Goal: Use online tool/utility: Utilize a website feature to perform a specific function

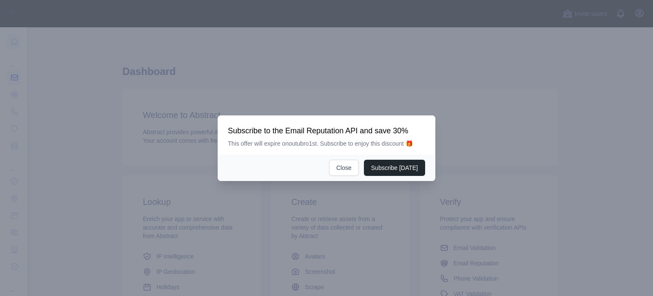
click at [28, 80] on div at bounding box center [326, 148] width 653 height 296
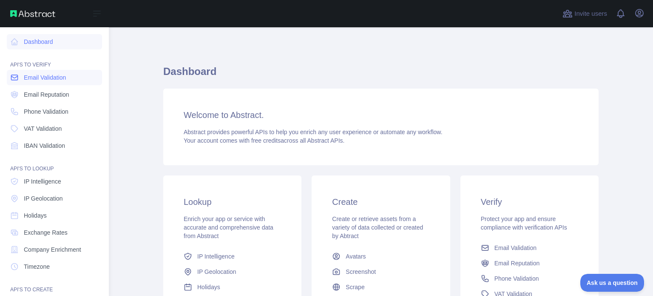
click at [35, 79] on span "Email Validation" at bounding box center [45, 77] width 42 height 9
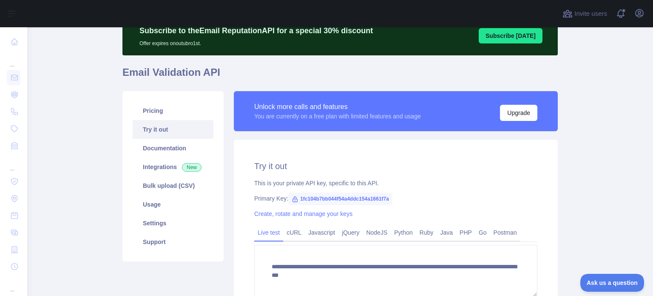
scroll to position [43, 0]
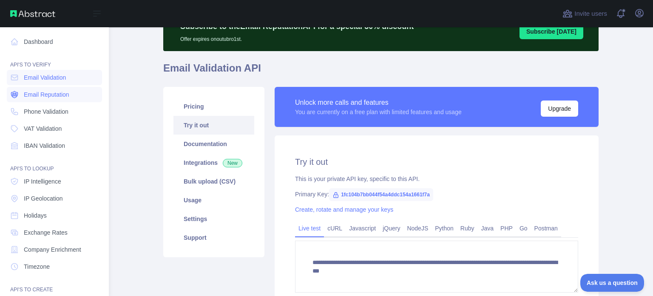
click at [22, 88] on link "Email Reputation" at bounding box center [54, 94] width 95 height 15
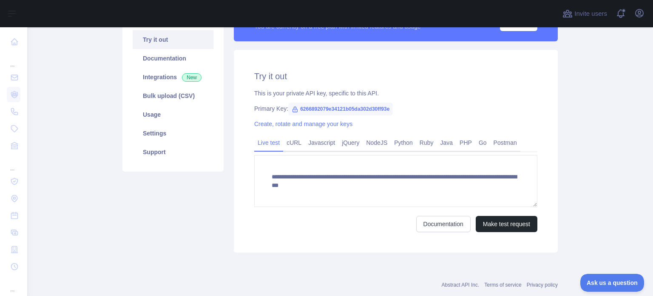
scroll to position [147, 0]
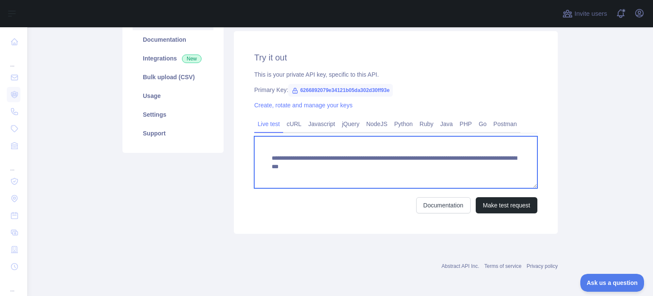
drag, startPoint x: 492, startPoint y: 166, endPoint x: 415, endPoint y: 166, distance: 76.6
click at [415, 166] on textarea "**********" at bounding box center [395, 162] width 283 height 52
paste textarea
type textarea "**********"
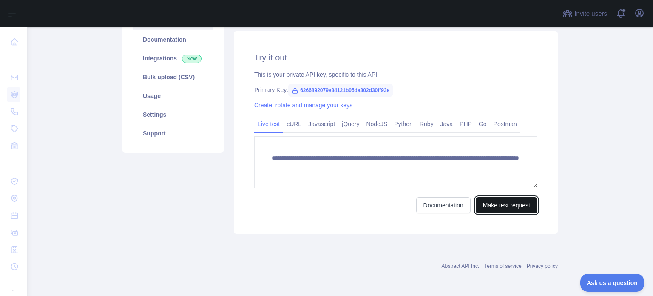
click at [503, 204] on button "Make test request" at bounding box center [507, 205] width 62 height 16
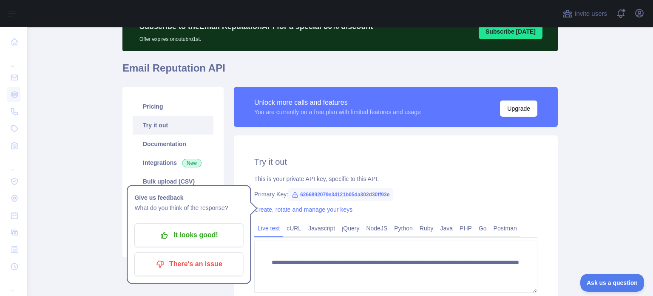
scroll to position [14, 0]
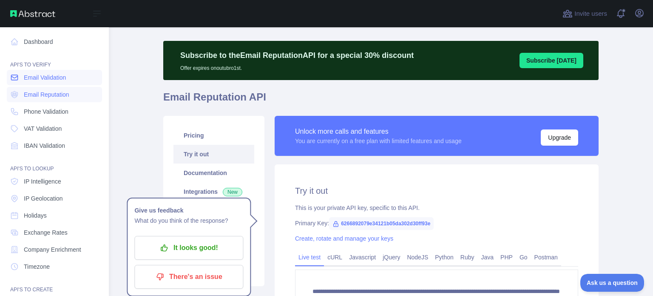
click at [34, 78] on span "Email Validation" at bounding box center [45, 77] width 42 height 9
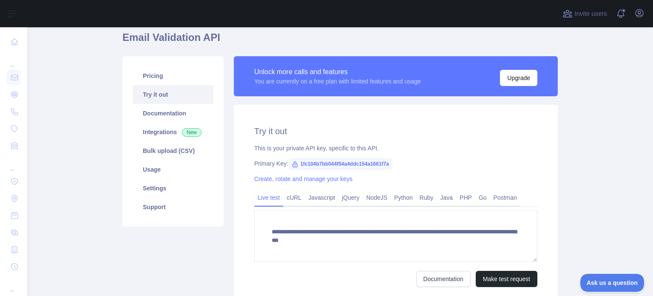
scroll to position [99, 0]
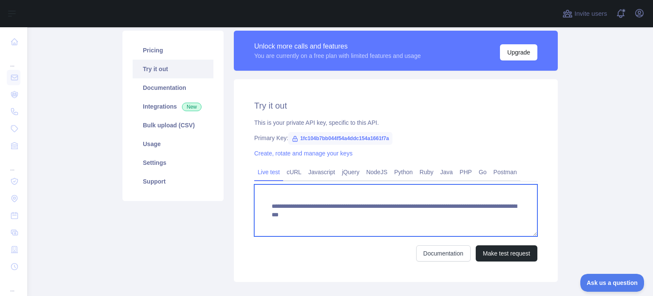
drag, startPoint x: 496, startPoint y: 216, endPoint x: 415, endPoint y: 215, distance: 81.7
click at [415, 215] on textarea "**********" at bounding box center [395, 210] width 283 height 52
paste textarea
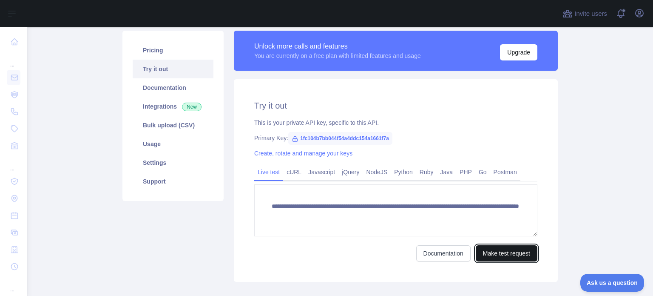
click at [482, 253] on button "Make test request" at bounding box center [507, 253] width 62 height 16
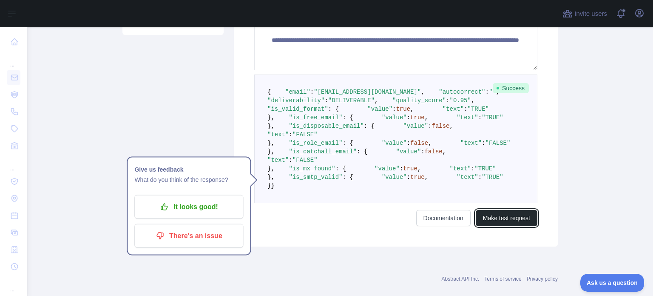
scroll to position [209, 0]
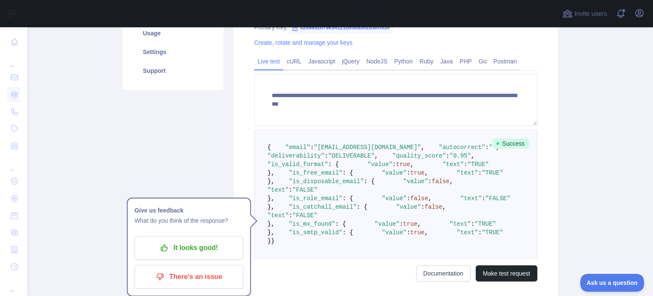
type textarea "**********"
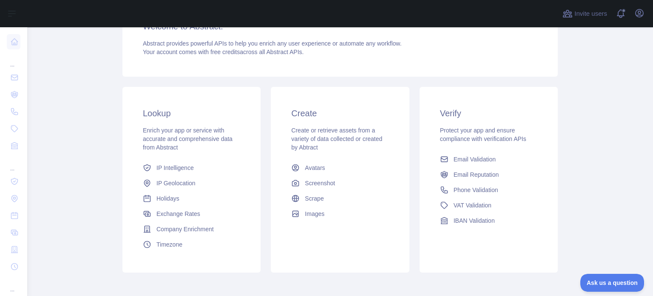
scroll to position [167, 0]
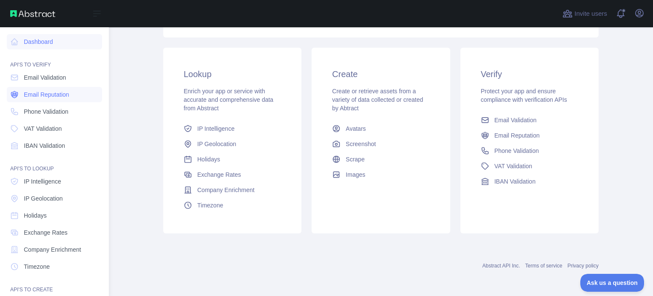
click at [27, 95] on span "Email Reputation" at bounding box center [47, 94] width 46 height 9
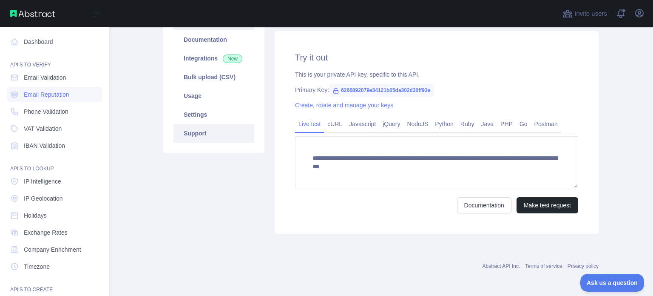
scroll to position [147, 0]
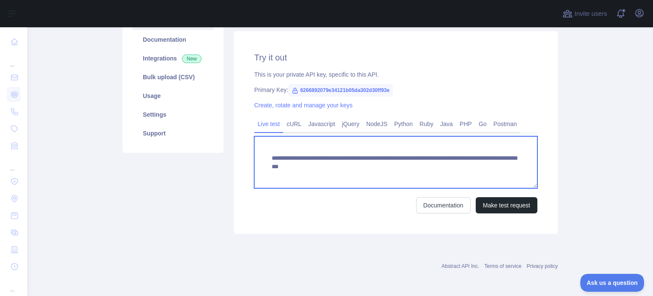
drag, startPoint x: 492, startPoint y: 168, endPoint x: 417, endPoint y: 165, distance: 75.4
click at [417, 165] on textarea "**********" at bounding box center [395, 162] width 283 height 52
paste textarea
type textarea "**********"
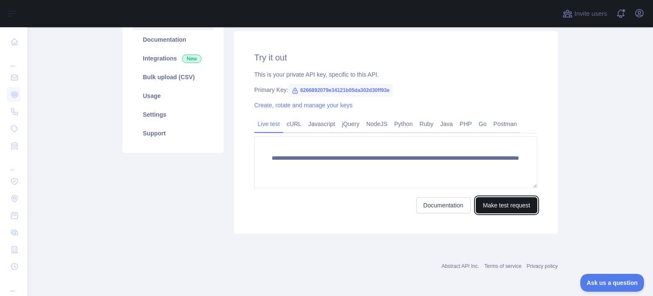
click at [484, 205] on button "Make test request" at bounding box center [507, 205] width 62 height 16
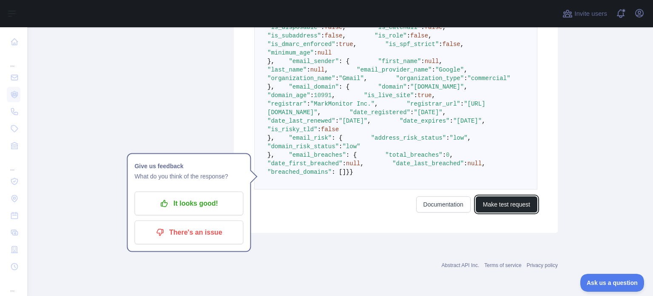
scroll to position [530, 0]
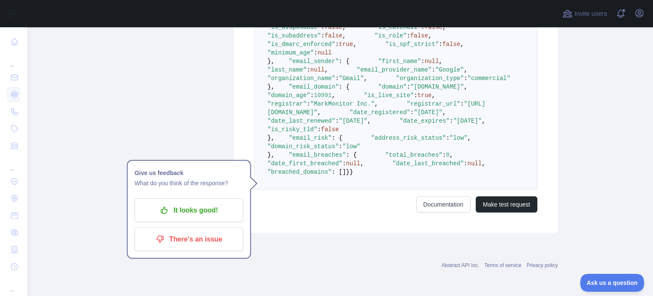
click at [364, 99] on span ""is_live_site"" at bounding box center [389, 95] width 50 height 7
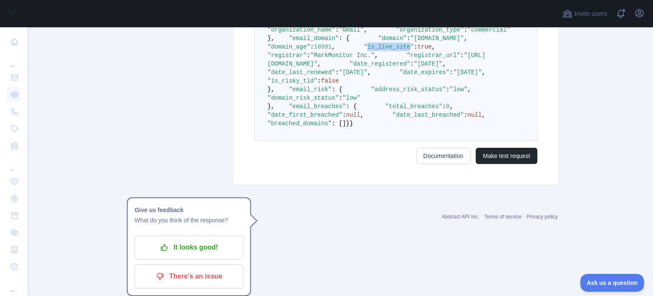
scroll to position [657, 0]
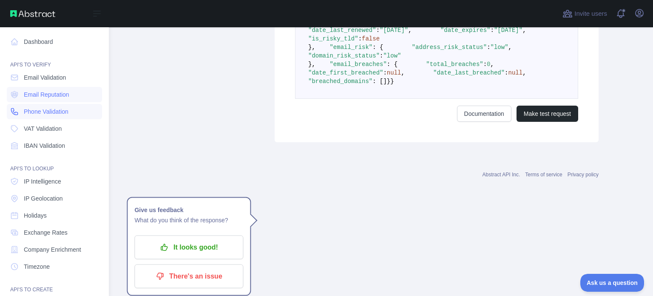
click at [46, 116] on link "Phone Validation" at bounding box center [54, 111] width 95 height 15
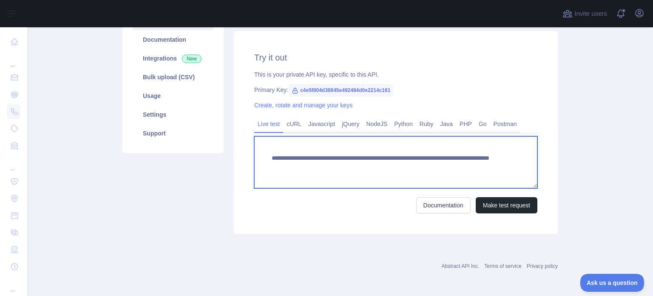
drag, startPoint x: 463, startPoint y: 163, endPoint x: 433, endPoint y: 163, distance: 30.2
click at [433, 163] on textarea "**********" at bounding box center [395, 162] width 283 height 52
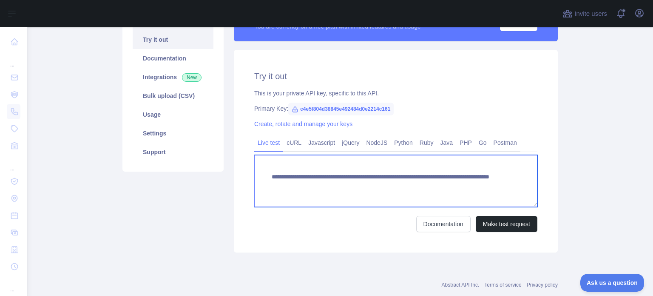
scroll to position [62, 0]
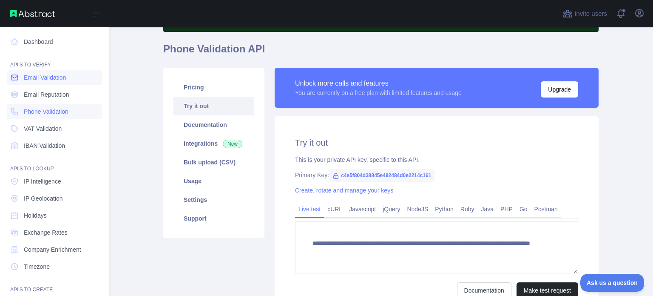
click at [30, 72] on link "Email Validation" at bounding box center [54, 77] width 95 height 15
click at [39, 93] on span "Email Reputation" at bounding box center [47, 94] width 46 height 9
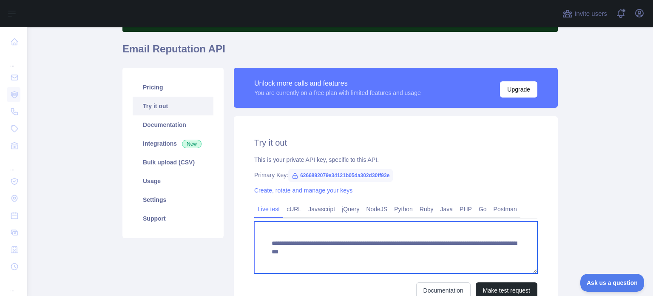
drag, startPoint x: 495, startPoint y: 253, endPoint x: 417, endPoint y: 251, distance: 77.9
click at [417, 251] on textarea "**********" at bounding box center [395, 247] width 283 height 52
paste textarea
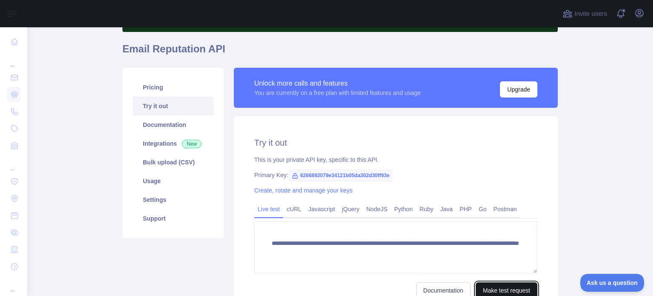
click at [485, 286] on button "Make test request" at bounding box center [507, 290] width 62 height 16
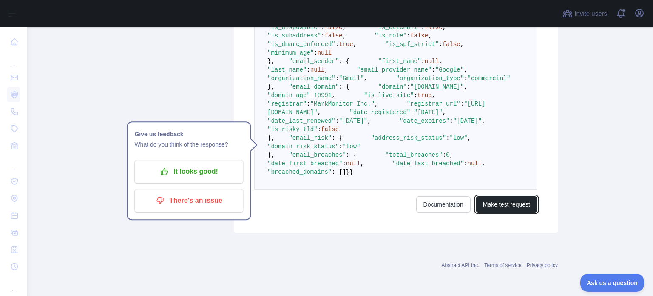
scroll to position [402, 0]
click at [391, 161] on pre "{ "email_address" : "[EMAIL_ADDRESS][DOMAIN_NAME]" , "email_deliverability" : {…" at bounding box center [395, 66] width 283 height 248
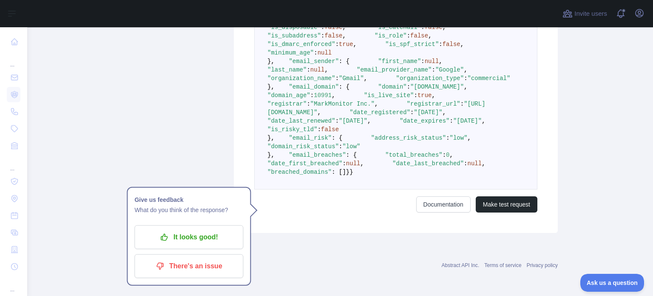
scroll to position [533, 0]
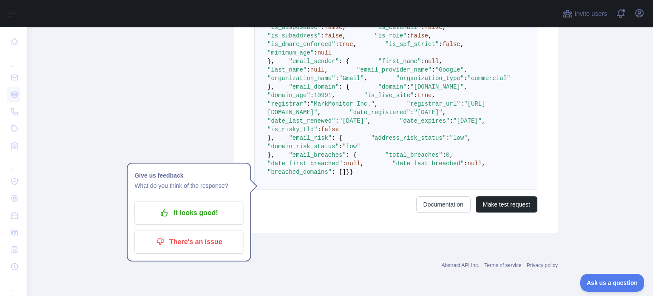
drag, startPoint x: 376, startPoint y: 192, endPoint x: 255, endPoint y: 120, distance: 140.6
click at [255, 120] on pre "{ "email_address" : "[EMAIL_ADDRESS][DOMAIN_NAME]" , "email_deliverability" : {…" at bounding box center [395, 66] width 283 height 248
click at [425, 116] on span ""[URL][DOMAIN_NAME]"" at bounding box center [377, 107] width 218 height 15
drag, startPoint x: 425, startPoint y: 165, endPoint x: 349, endPoint y: 165, distance: 76.6
click at [349, 116] on span ""[URL][DOMAIN_NAME]"" at bounding box center [377, 107] width 218 height 15
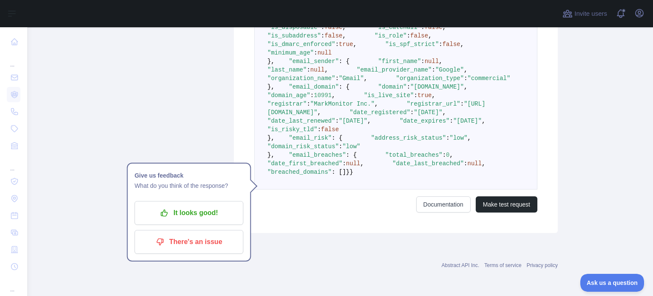
copy span "[URL][DOMAIN_NAME]"
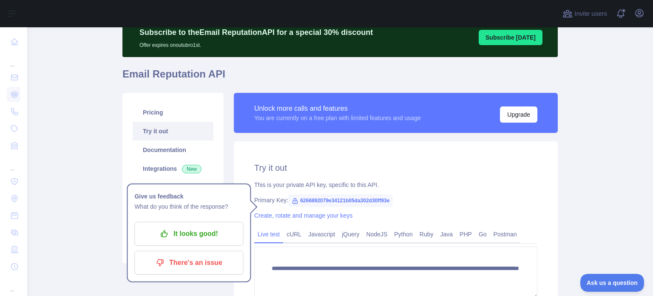
scroll to position [107, 0]
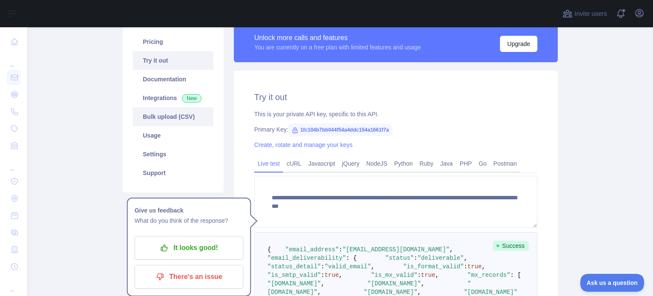
type textarea "**********"
